Goal: Task Accomplishment & Management: Manage account settings

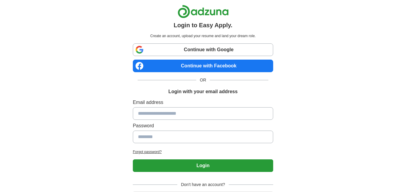
click at [213, 50] on link "Continue with Google" at bounding box center [203, 50] width 140 height 13
click at [166, 50] on link "Continue with Google" at bounding box center [203, 50] width 140 height 13
click at [211, 52] on link "Continue with Google" at bounding box center [203, 50] width 140 height 13
